Goal: Information Seeking & Learning: Find specific fact

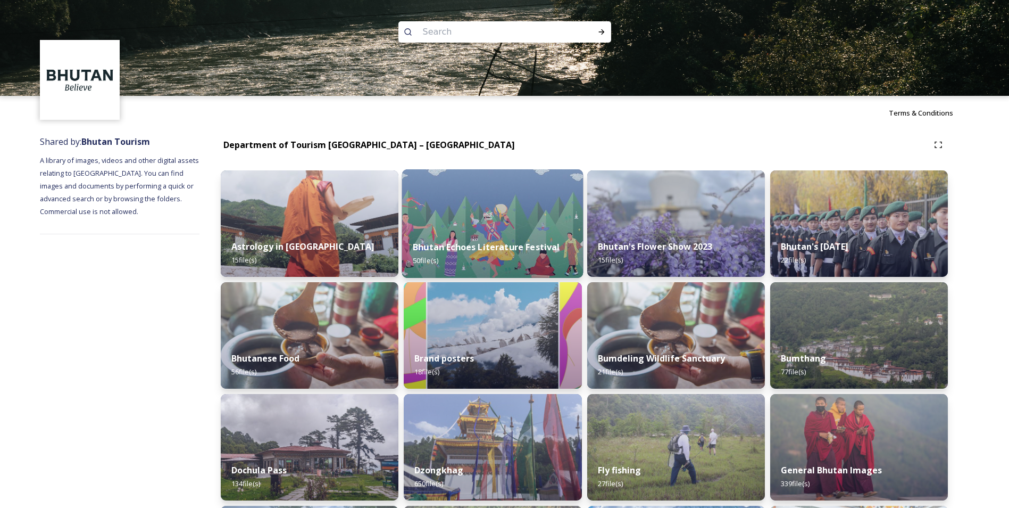
click at [485, 221] on img at bounding box center [492, 223] width 181 height 109
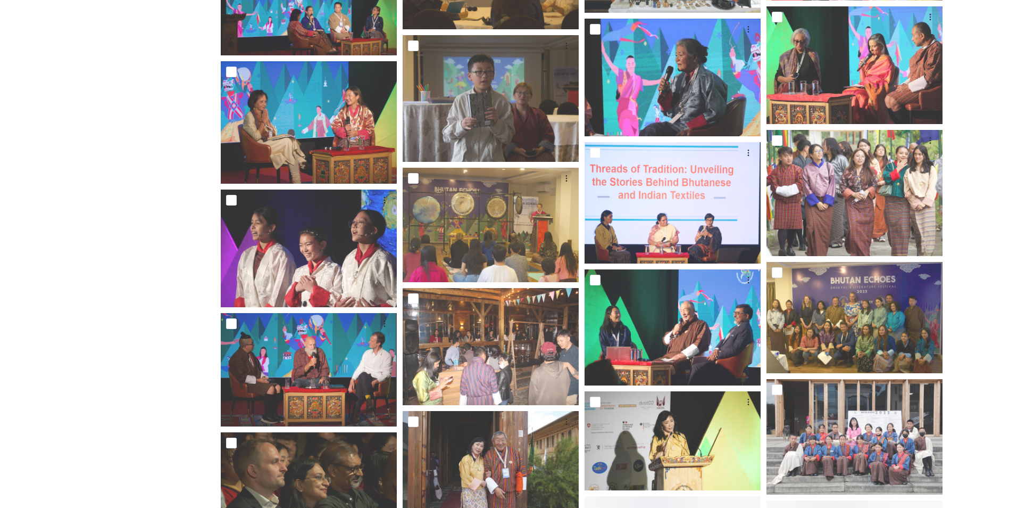
scroll to position [1049, 0]
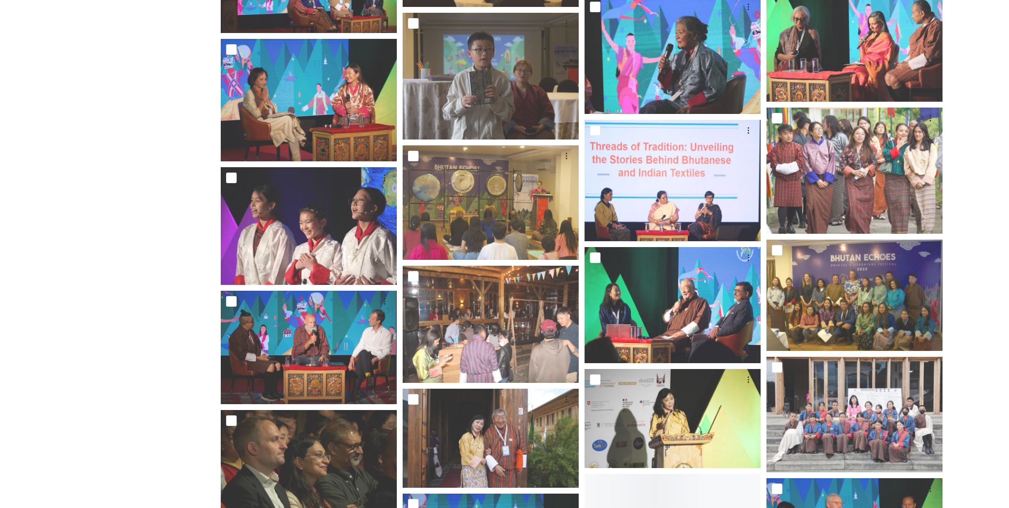
drag, startPoint x: 762, startPoint y: 420, endPoint x: 767, endPoint y: 385, distance: 35.4
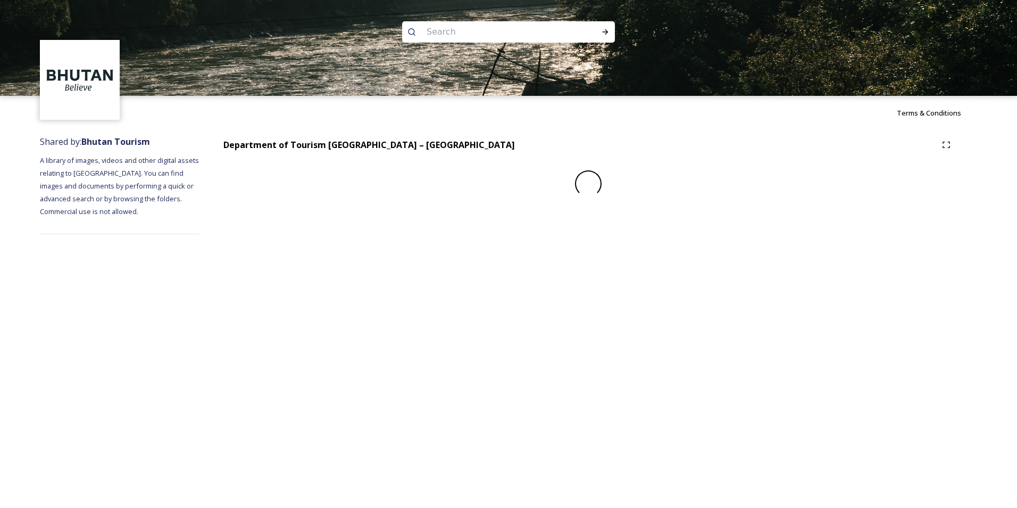
click at [446, 35] on input at bounding box center [494, 31] width 146 height 23
type input "bumthang"
click at [607, 33] on icon at bounding box center [605, 32] width 9 height 9
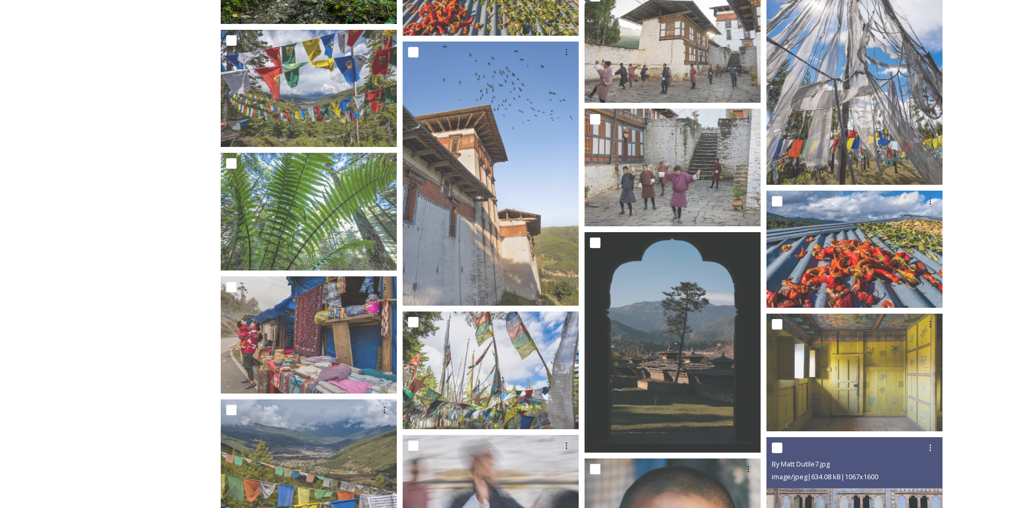
scroll to position [4417, 0]
